Goal: Check status: Check status

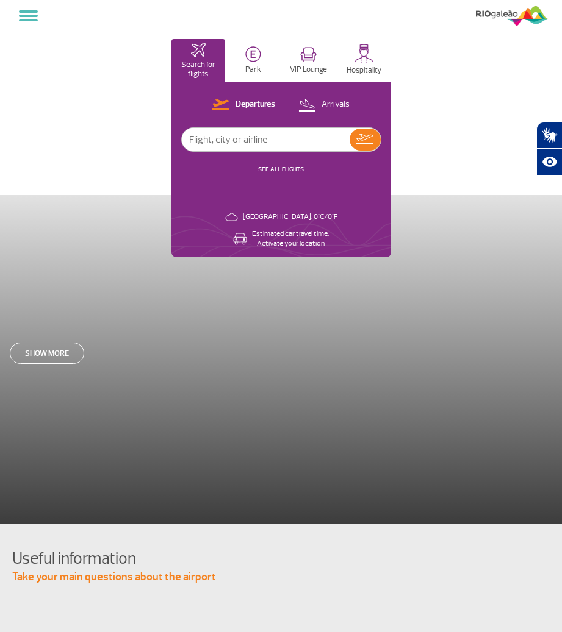
select select "en"
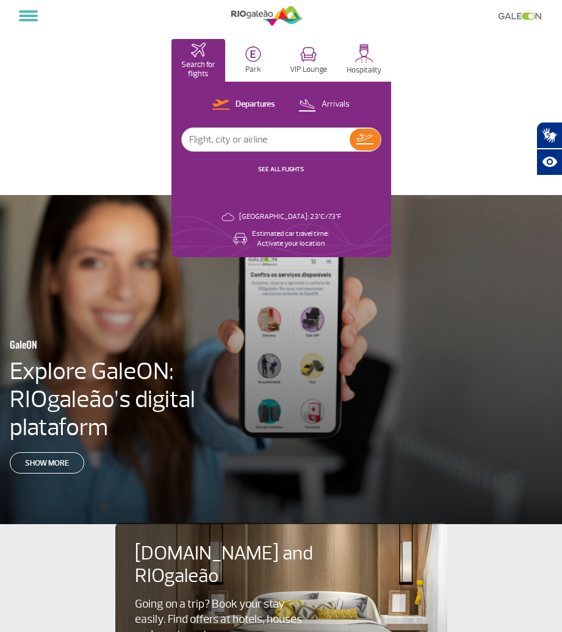
click at [235, 131] on input "text" at bounding box center [266, 139] width 168 height 23
paste input "G31880"
type input "G31880"
click at [369, 133] on button at bounding box center [364, 140] width 31 height 22
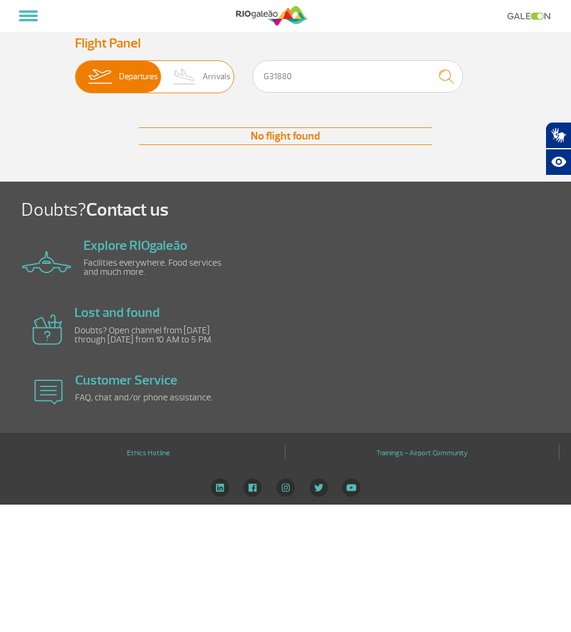
click at [129, 69] on span "Departures" at bounding box center [138, 77] width 39 height 32
click at [75, 71] on input "Departures Arrivals" at bounding box center [75, 71] width 0 height 0
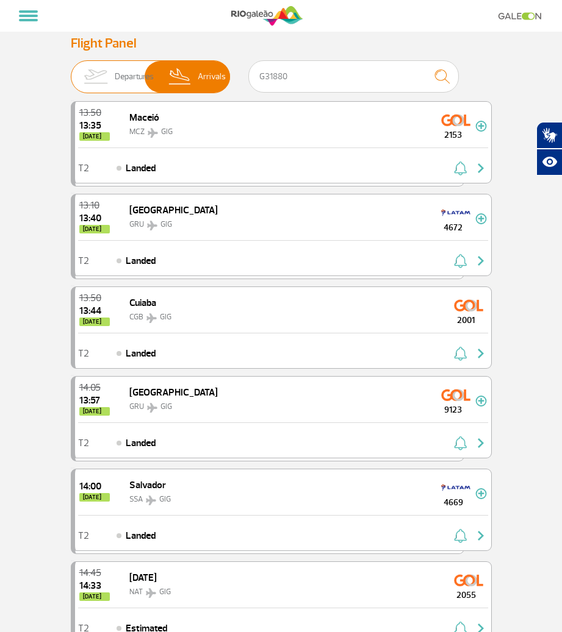
click at [108, 71] on img at bounding box center [95, 77] width 38 height 32
click at [71, 71] on input "Departures Arrivals" at bounding box center [71, 71] width 0 height 0
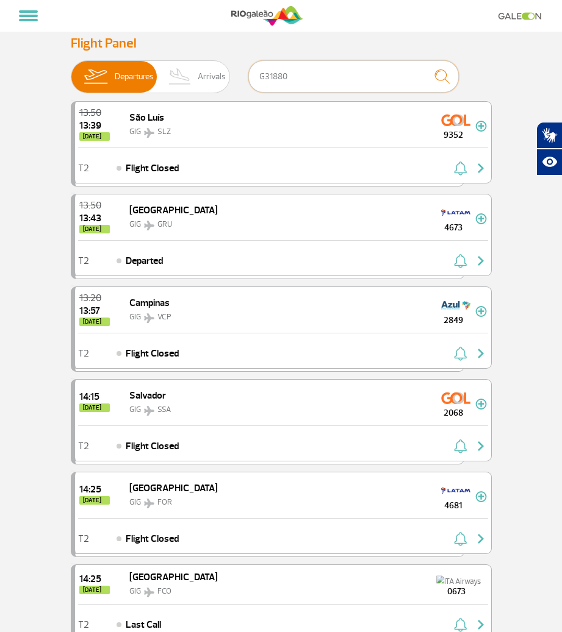
click at [318, 76] on input "G31880" at bounding box center [353, 76] width 210 height 32
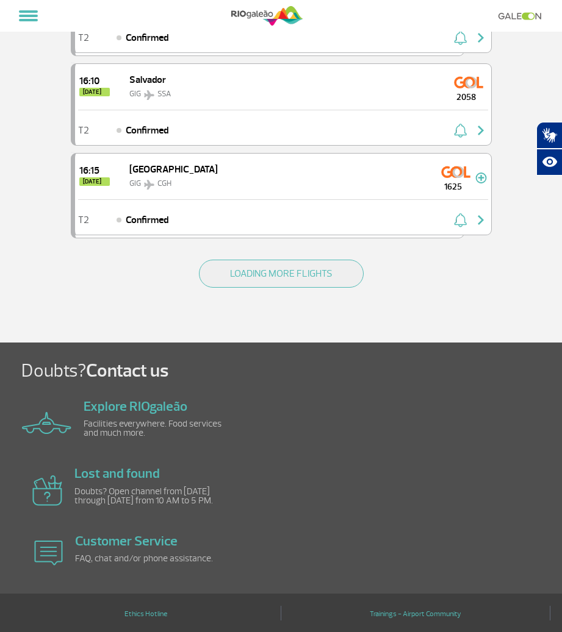
scroll to position [1698, 0]
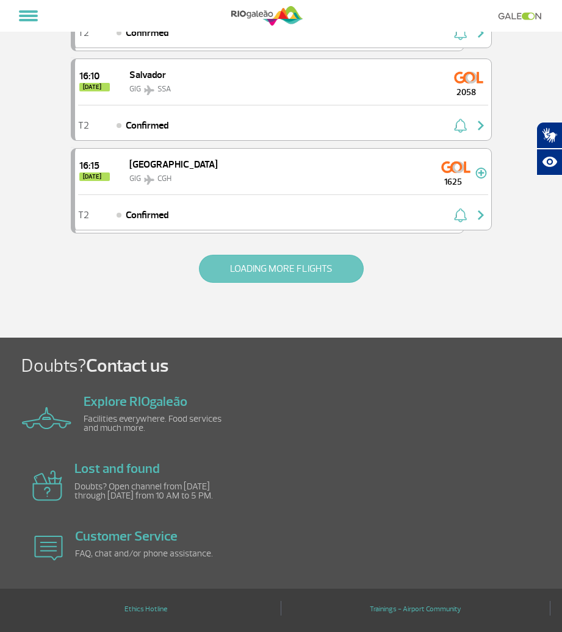
click at [290, 265] on button "LOADING MORE FLIGHTS" at bounding box center [281, 269] width 165 height 28
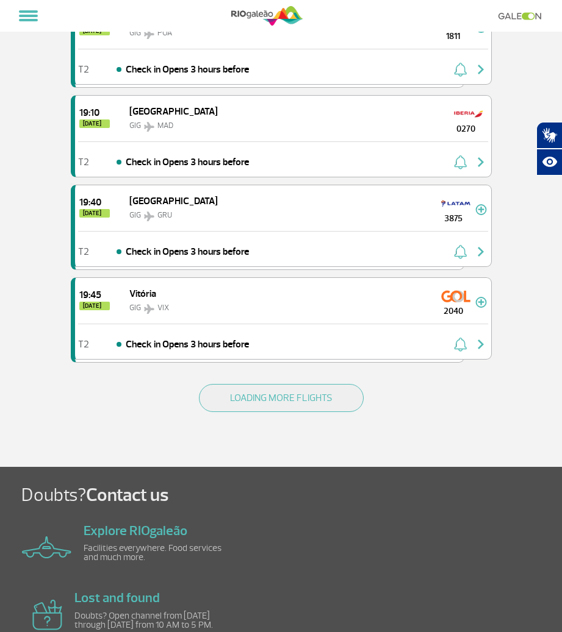
scroll to position [3572, 0]
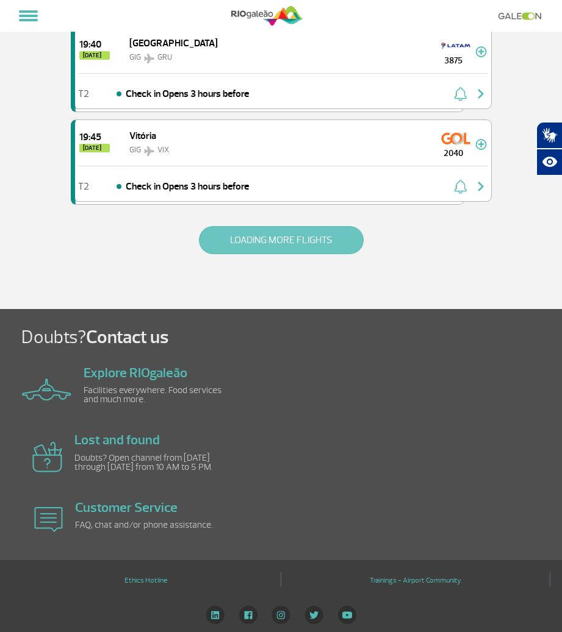
click at [337, 237] on button "LOADING MORE FLIGHTS" at bounding box center [281, 240] width 165 height 28
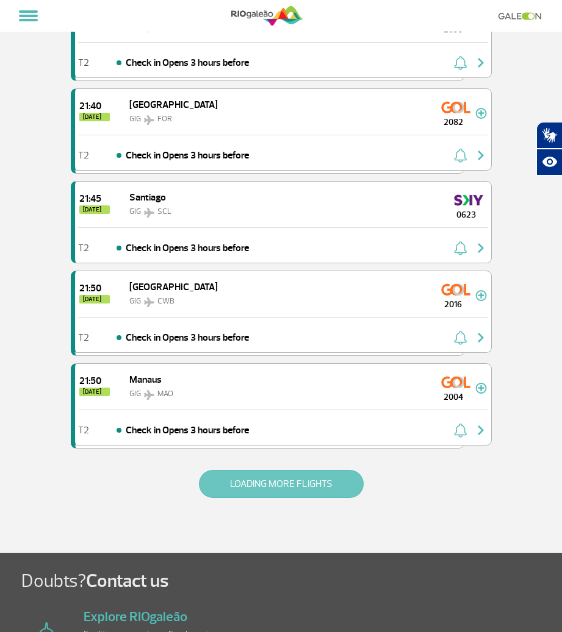
scroll to position [5416, 0]
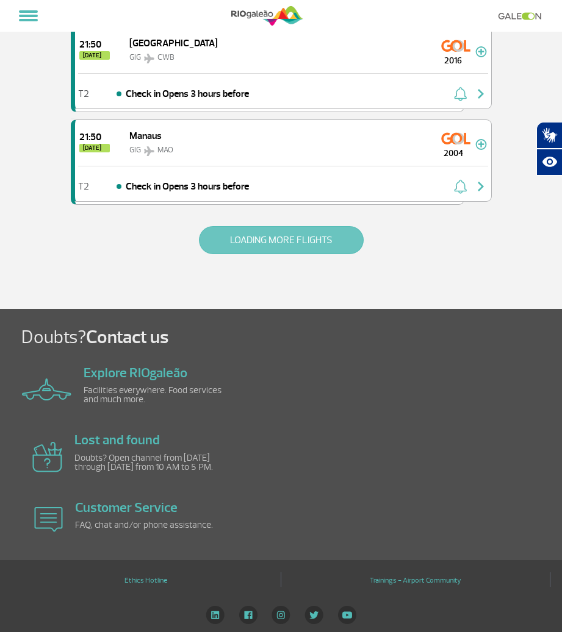
click at [321, 227] on button "LOADING MORE FLIGHTS" at bounding box center [281, 240] width 165 height 28
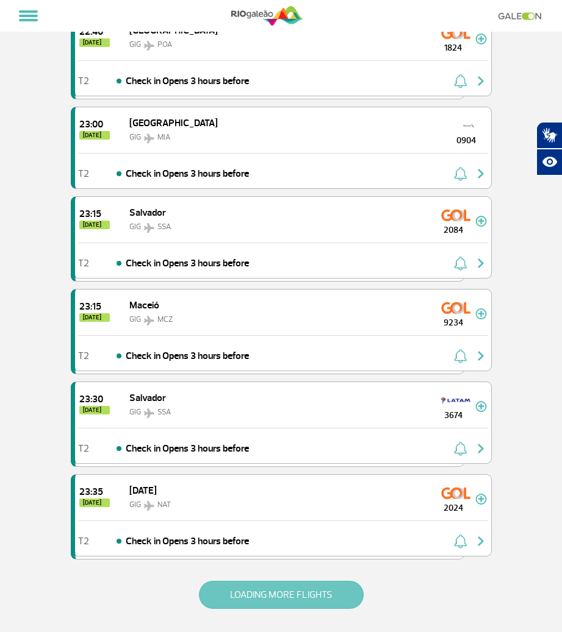
scroll to position [7132, 0]
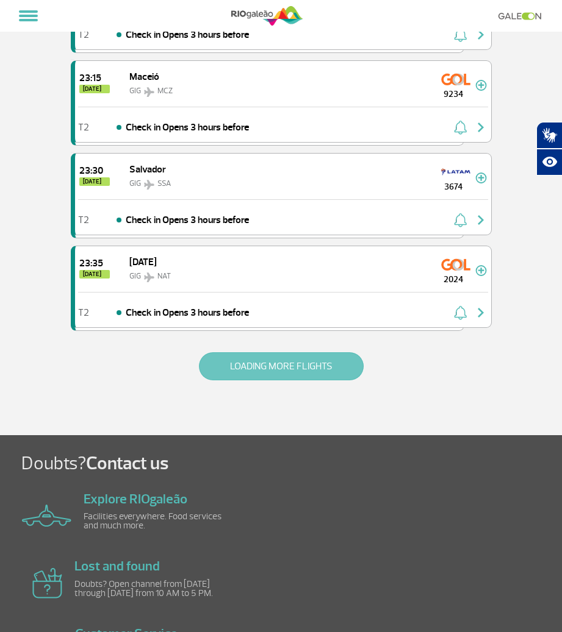
click at [282, 360] on button "LOADING MORE FLIGHTS" at bounding box center [281, 366] width 165 height 28
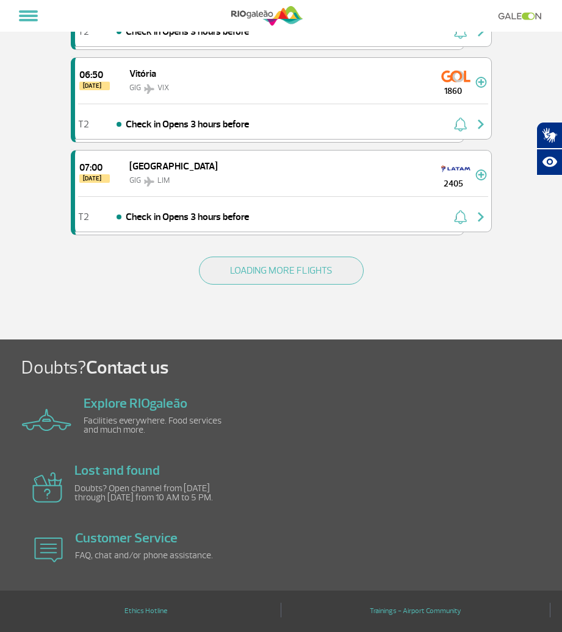
scroll to position [9106, 0]
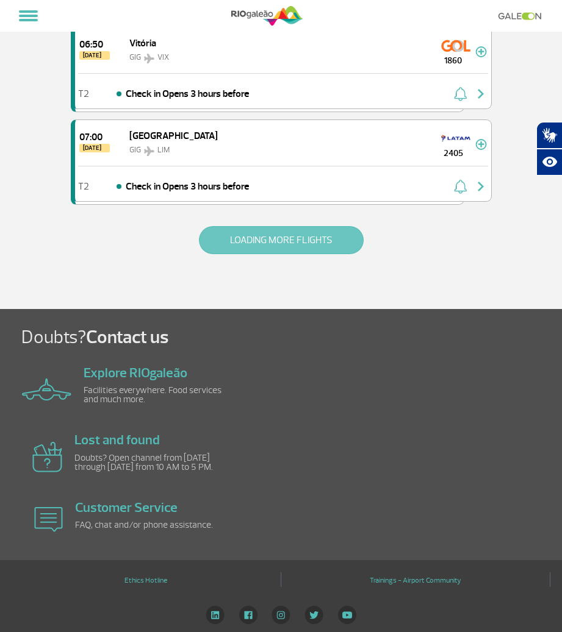
click at [284, 230] on button "LOADING MORE FLIGHTS" at bounding box center [281, 240] width 165 height 28
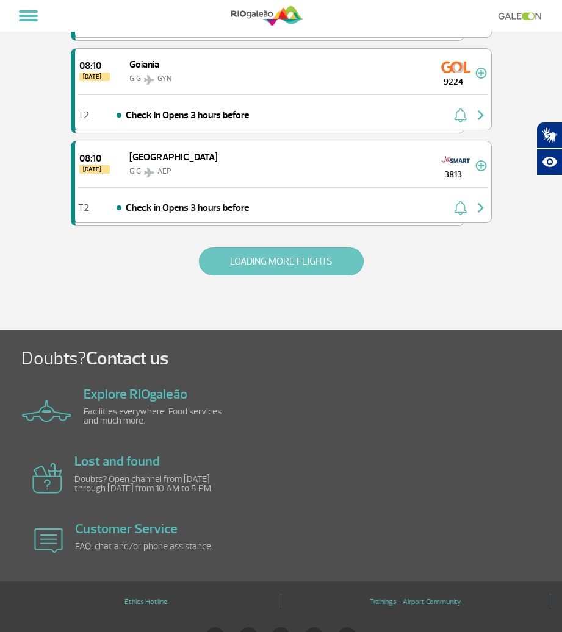
scroll to position [10957, 0]
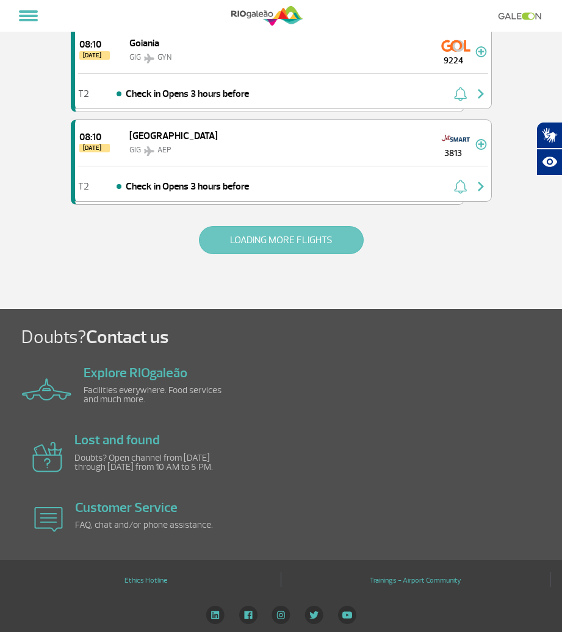
click at [284, 230] on button "LOADING MORE FLIGHTS" at bounding box center [281, 240] width 165 height 28
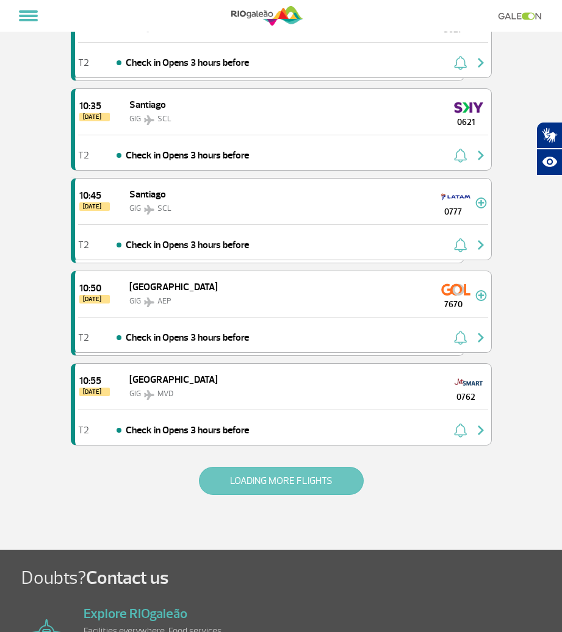
scroll to position [12672, 0]
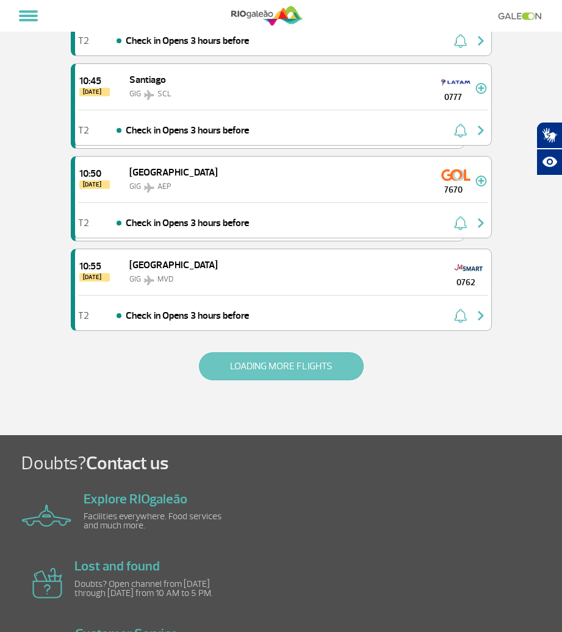
click at [288, 359] on button "LOADING MORE FLIGHTS" at bounding box center [281, 366] width 165 height 28
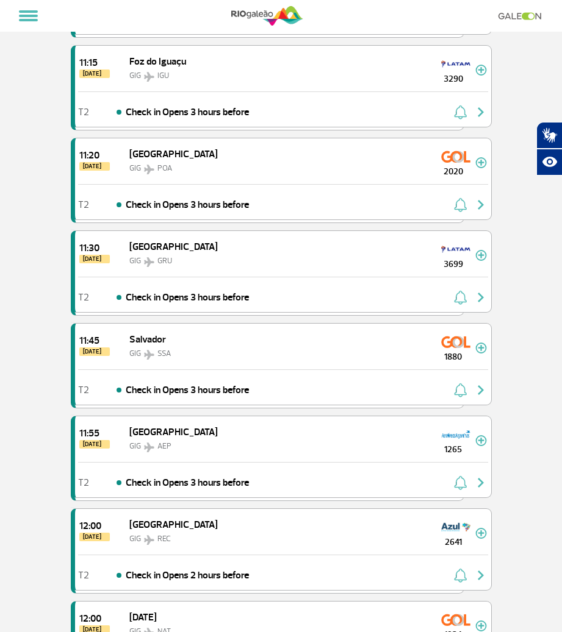
scroll to position [13358, 0]
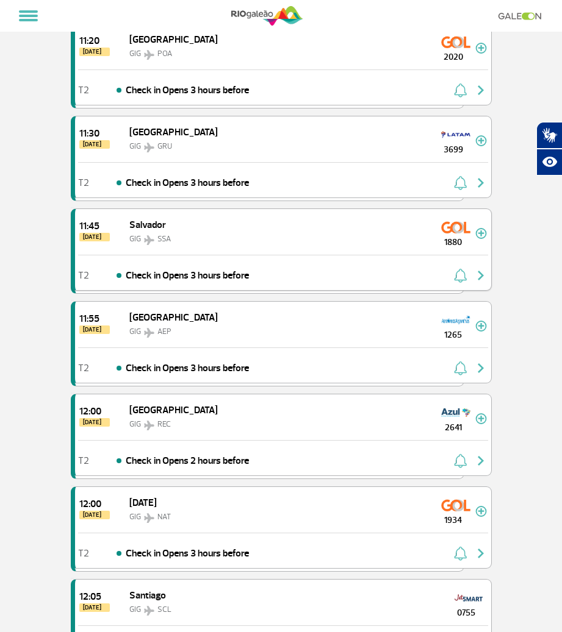
click at [210, 241] on div "11:45 [DATE] Salvador GIG SSA 1880" at bounding box center [283, 232] width 416 height 46
click at [481, 234] on img at bounding box center [481, 233] width 12 height 11
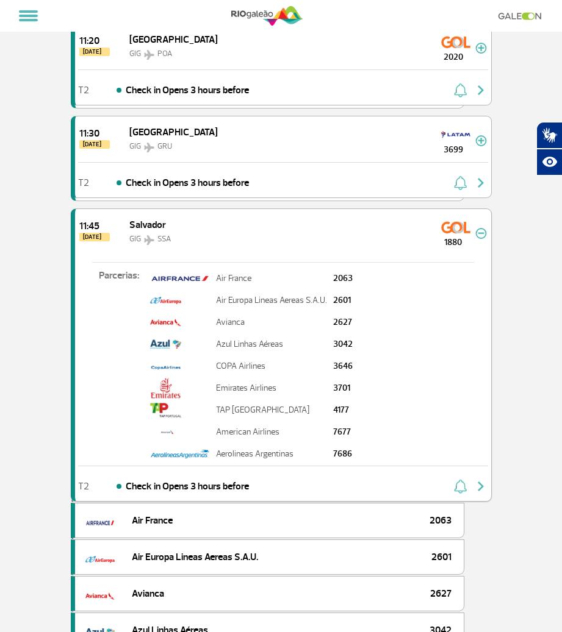
click at [474, 484] on img "button" at bounding box center [480, 486] width 15 height 15
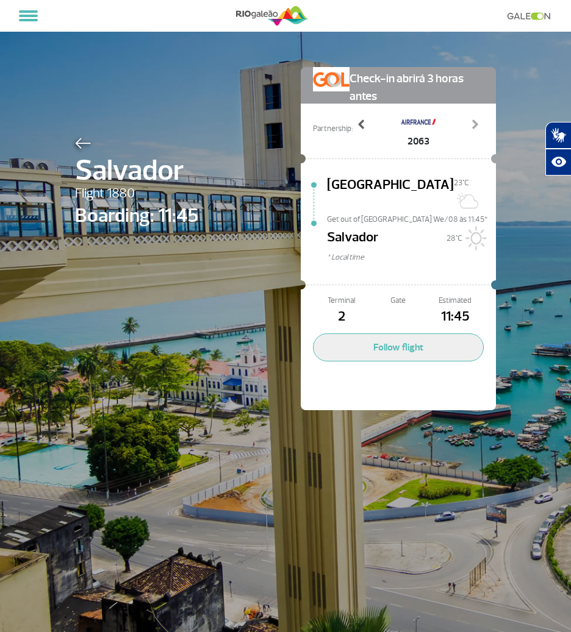
click at [358, 122] on span at bounding box center [362, 124] width 12 height 12
click at [473, 130] on span at bounding box center [474, 124] width 12 height 12
